Goal: Navigation & Orientation: Understand site structure

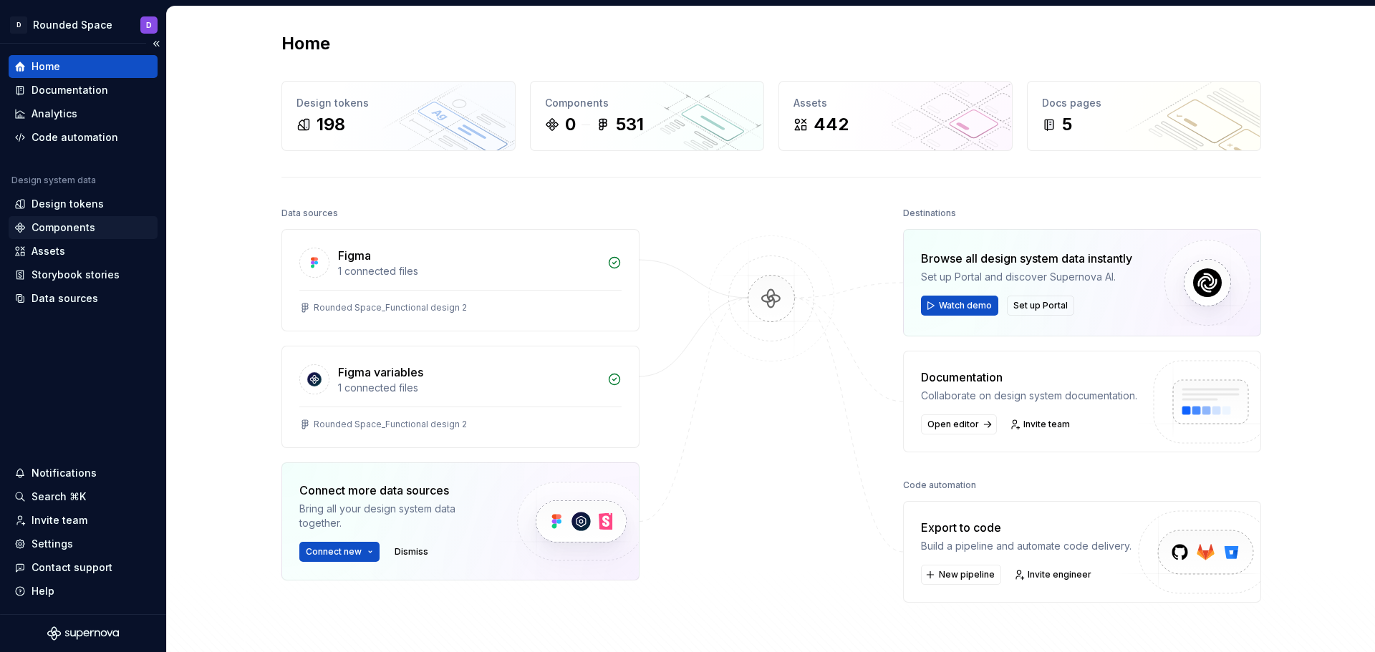
click at [91, 228] on div "Components" at bounding box center [64, 228] width 64 height 14
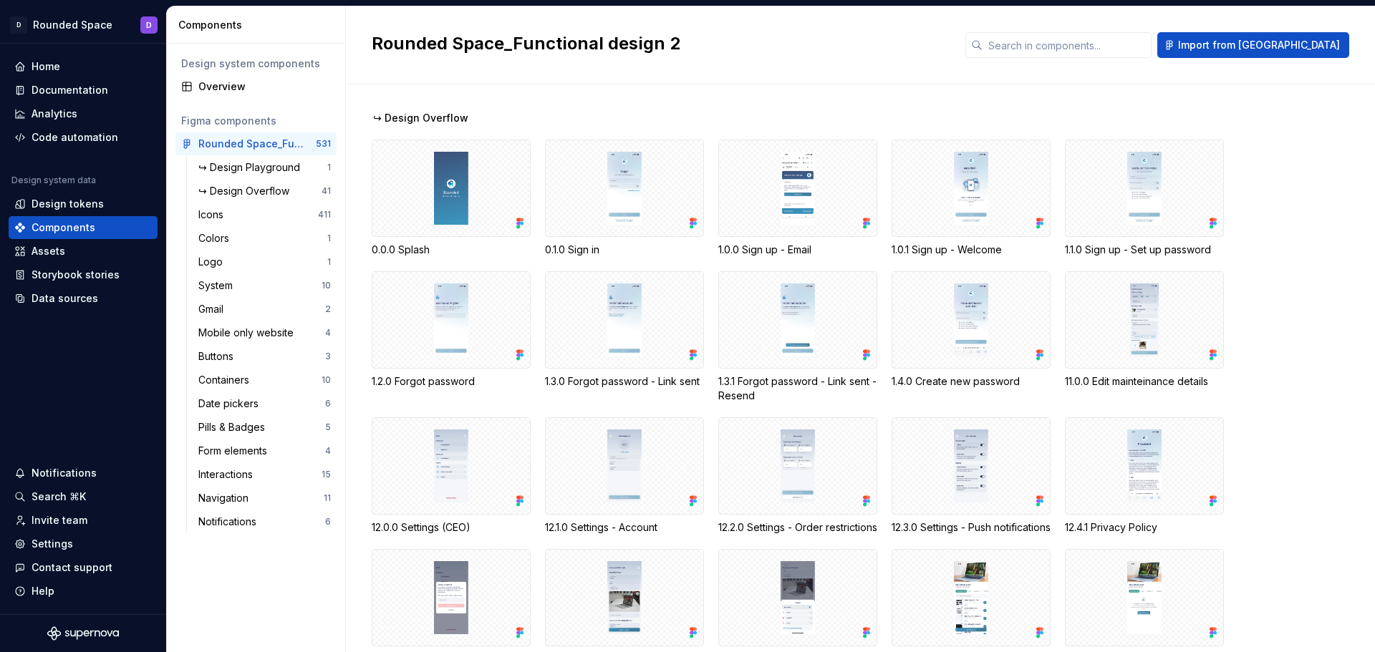
scroll to position [215, 0]
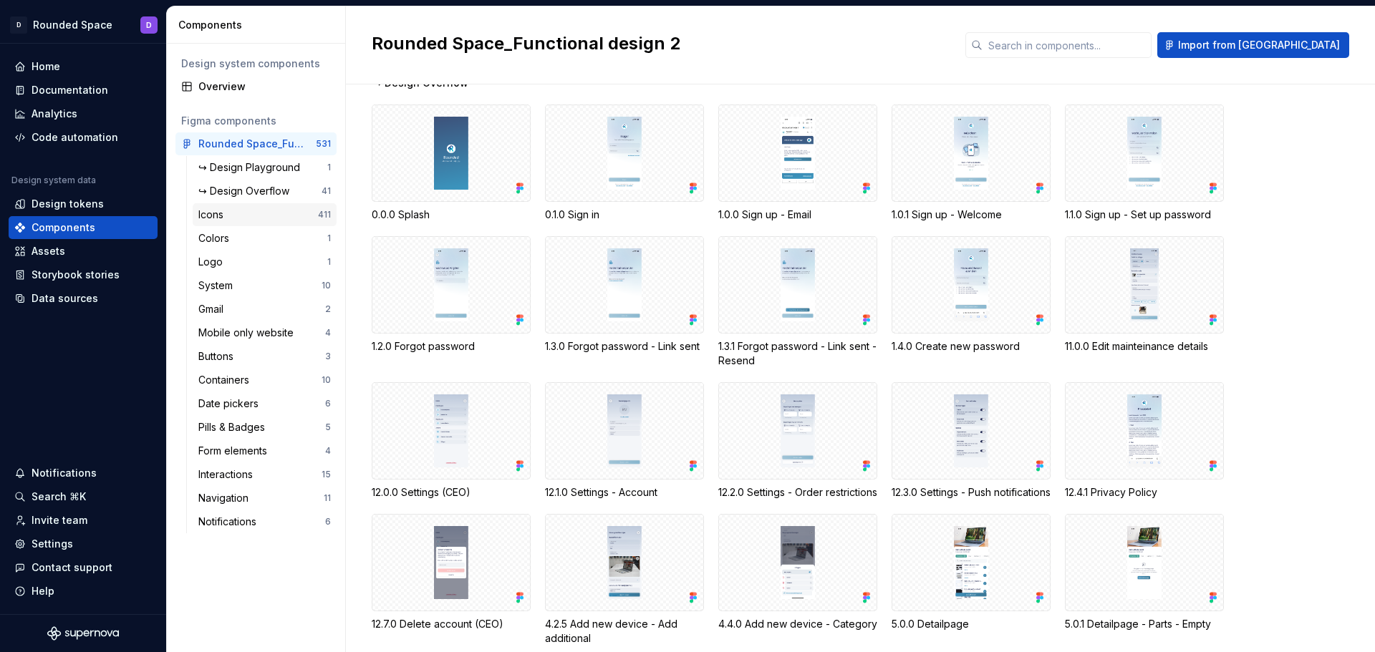
click at [274, 220] on div "Icons" at bounding box center [258, 215] width 120 height 14
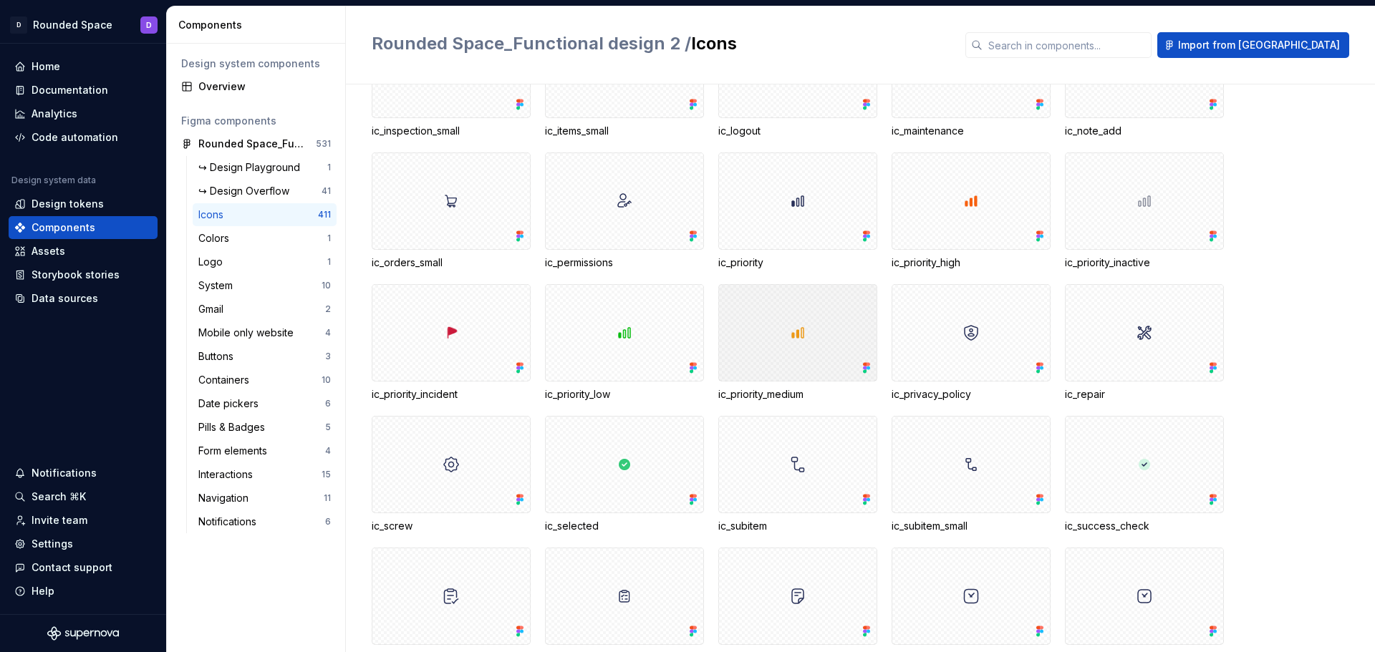
scroll to position [7375, 0]
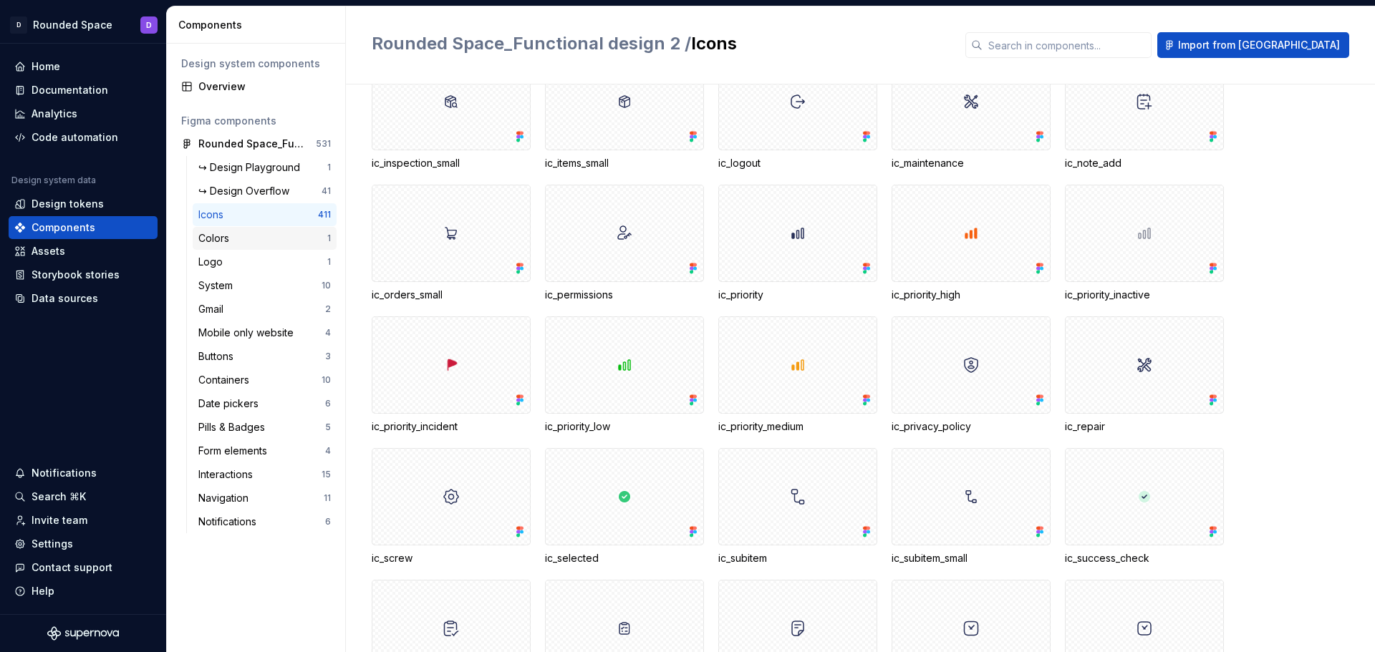
click at [277, 243] on div "Colors" at bounding box center [262, 238] width 129 height 14
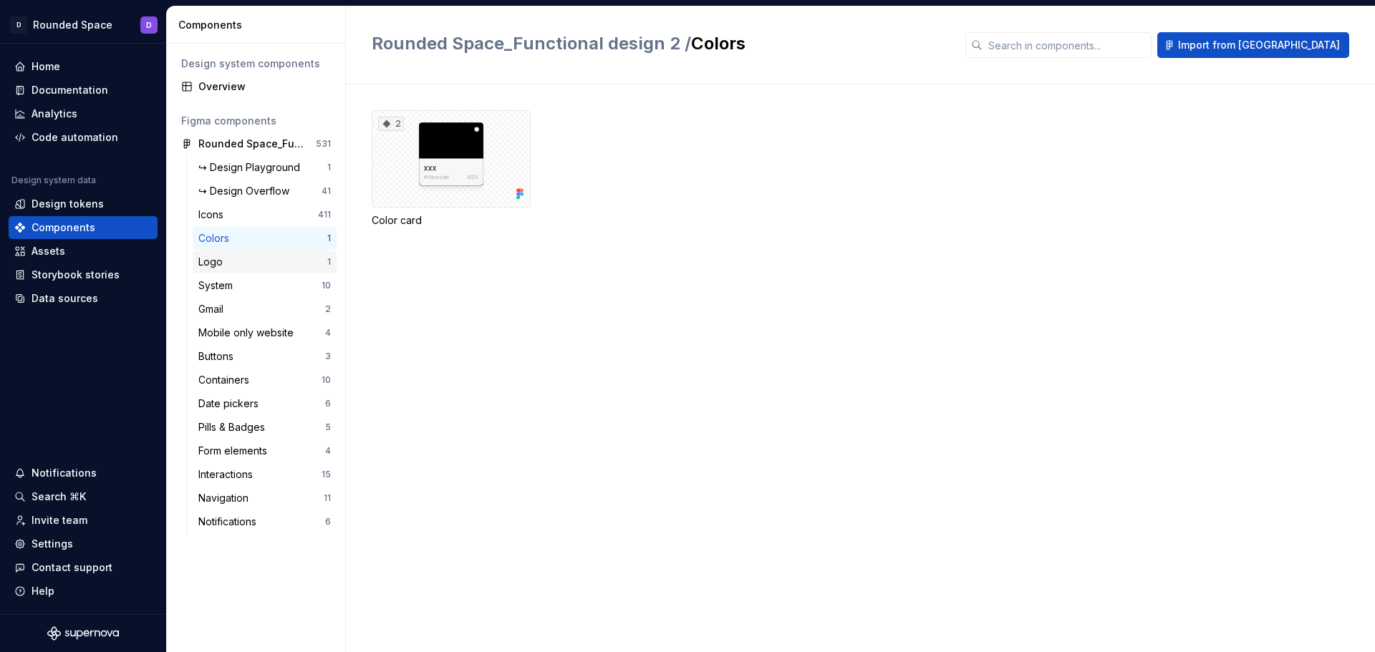
click at [266, 258] on div "Logo" at bounding box center [262, 262] width 129 height 14
click at [248, 289] on div "System" at bounding box center [259, 286] width 123 height 14
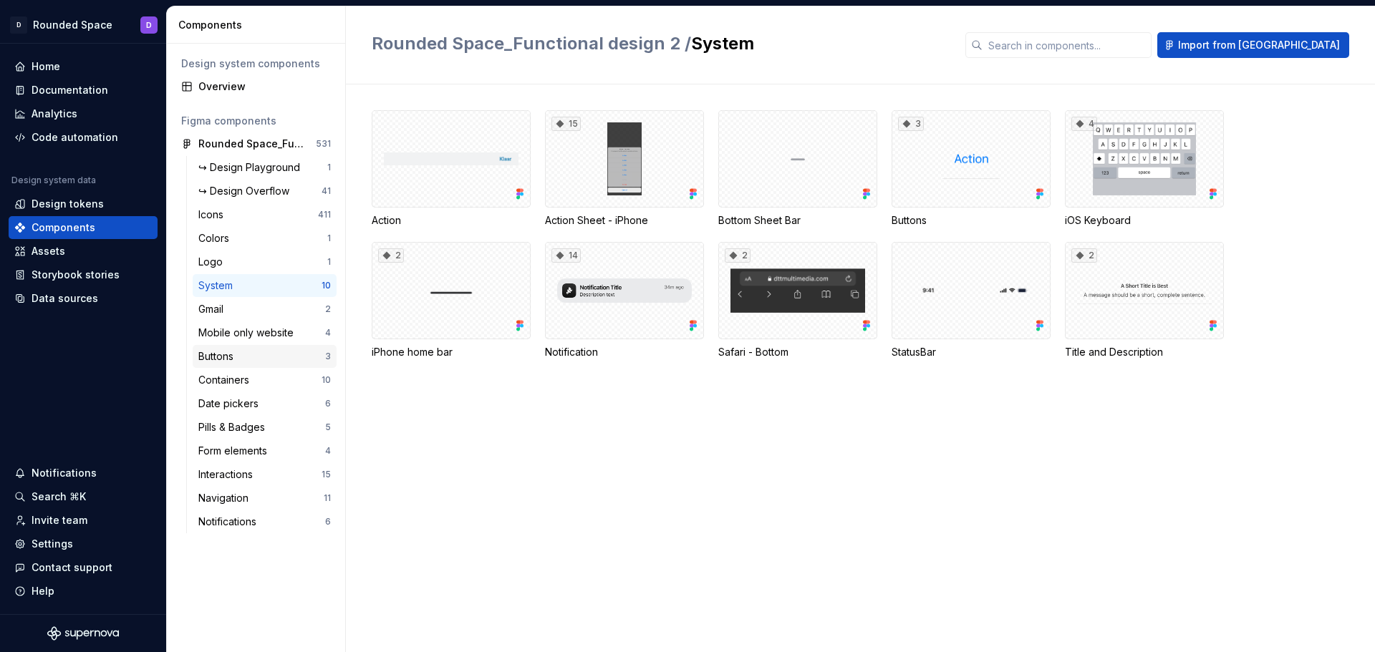
click at [252, 362] on div "Buttons" at bounding box center [261, 356] width 127 height 14
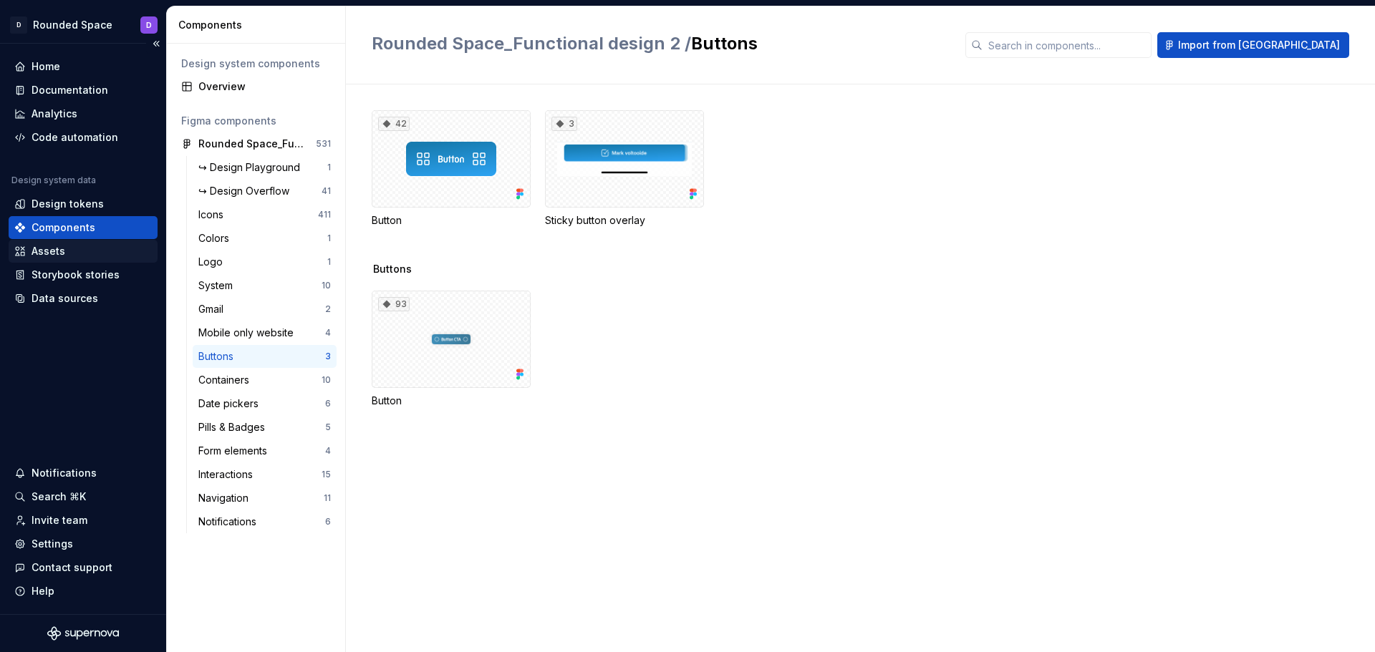
click at [72, 251] on div "Assets" at bounding box center [82, 251] width 137 height 14
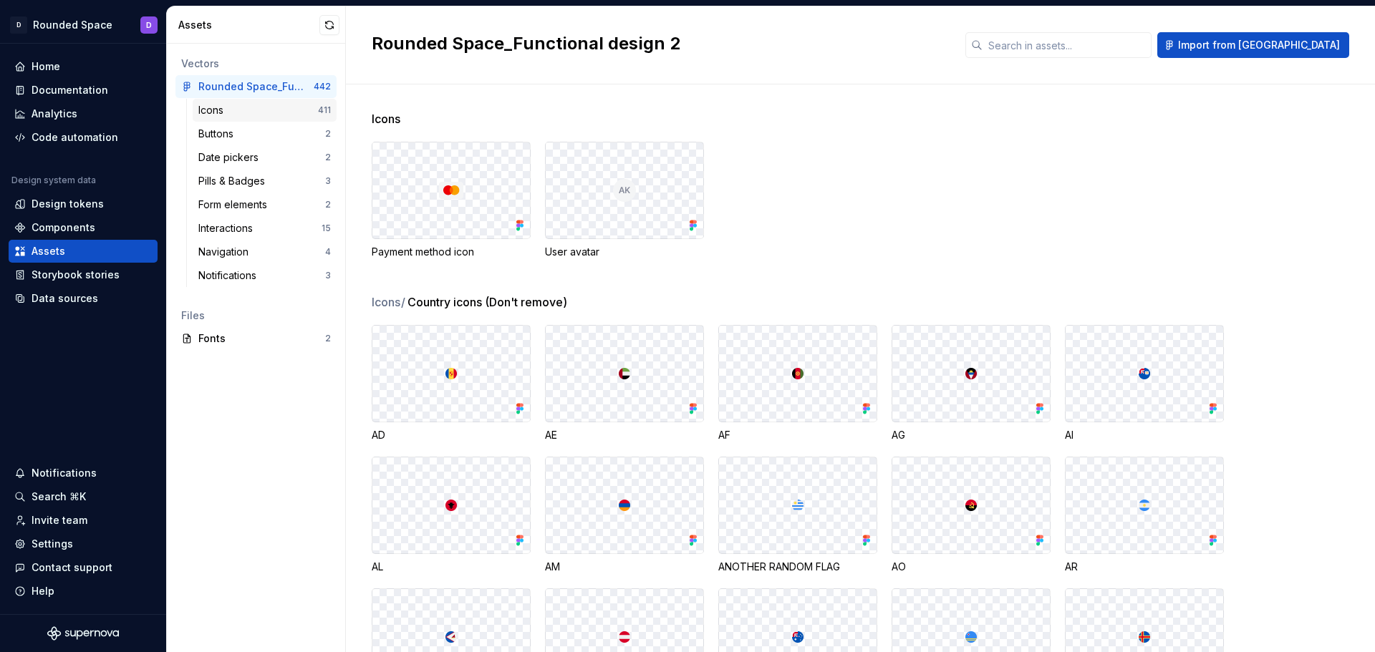
click at [278, 110] on div "Icons" at bounding box center [258, 110] width 120 height 14
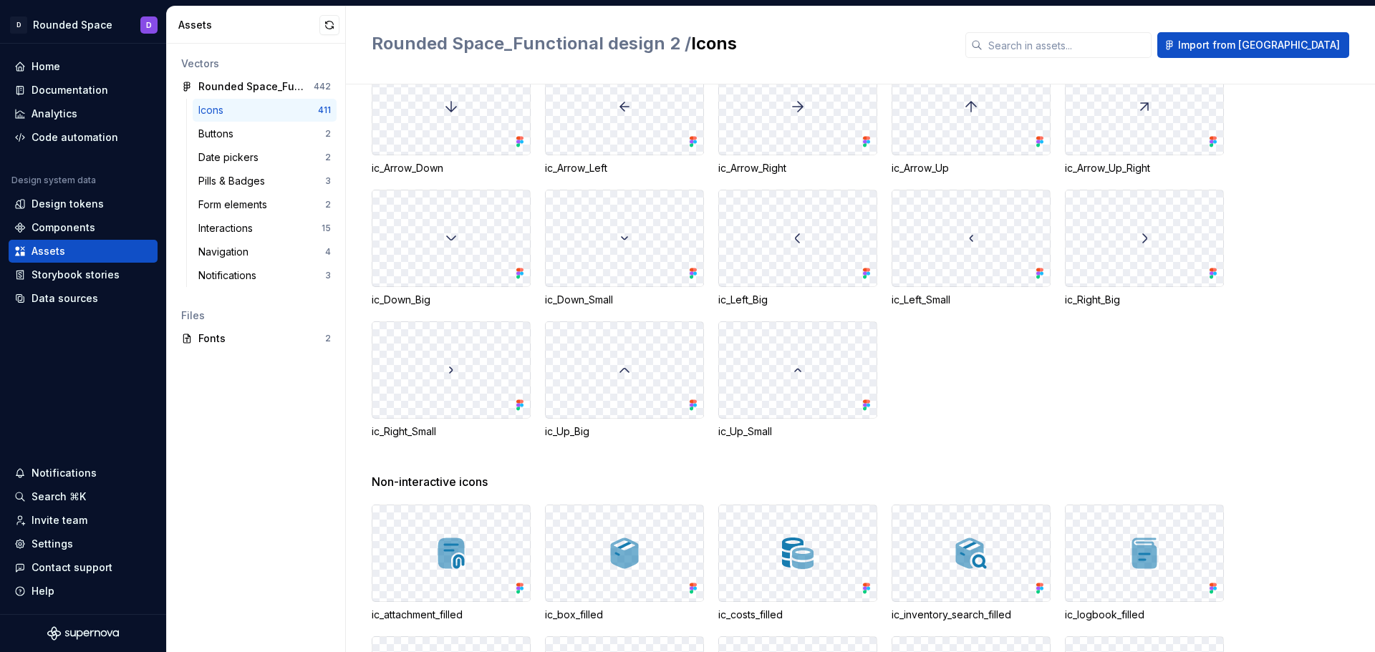
scroll to position [9525, 0]
